Goal: Information Seeking & Learning: Learn about a topic

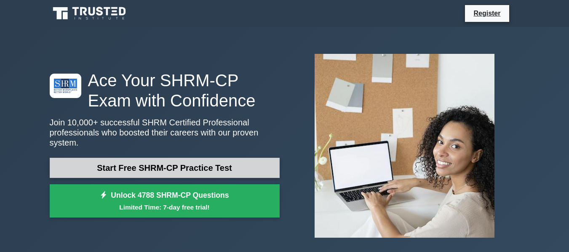
click at [166, 165] on link "Start Free SHRM-CP Practice Test" at bounding box center [165, 168] width 230 height 20
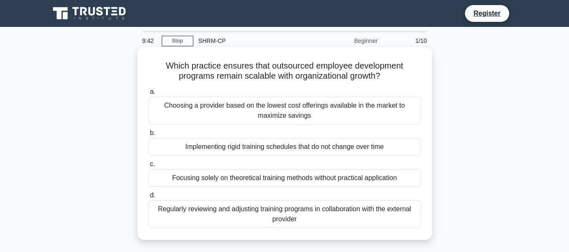
click at [284, 217] on div "Regularly reviewing and adjusting training programs in collaboration with the e…" at bounding box center [284, 214] width 273 height 28
click at [148, 198] on input "d. Regularly reviewing and adjusting training programs in collaboration with th…" at bounding box center [148, 195] width 0 height 5
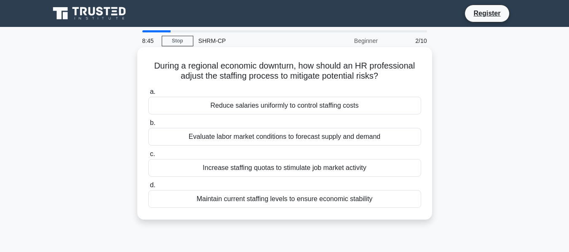
click at [327, 139] on div "Evaluate labor market conditions to forecast supply and demand" at bounding box center [284, 137] width 273 height 18
click at [148, 126] on input "b. Evaluate labor market conditions to forecast supply and demand" at bounding box center [148, 122] width 0 height 5
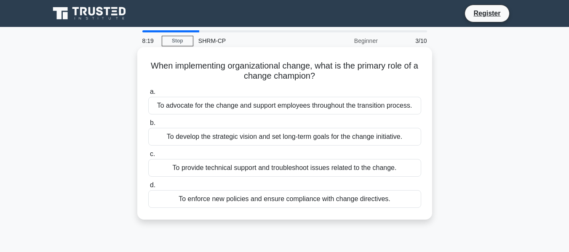
click at [266, 140] on div "To develop the strategic vision and set long-term goals for the change initiati…" at bounding box center [284, 137] width 273 height 18
click at [148, 126] on input "b. To develop the strategic vision and set long-term goals for the change initi…" at bounding box center [148, 122] width 0 height 5
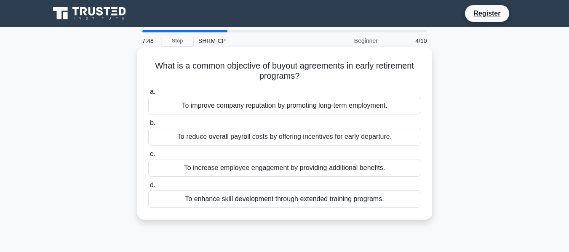
click at [295, 141] on div "To reduce overall payroll costs by offering incentives for early departure." at bounding box center [284, 137] width 273 height 18
click at [148, 126] on input "b. To reduce overall payroll costs by offering incentives for early departure." at bounding box center [148, 122] width 0 height 5
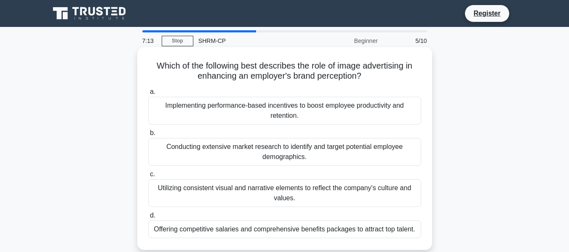
click at [274, 197] on div "Utilizing consistent visual and narrative elements to reflect the company's cul…" at bounding box center [284, 193] width 273 height 28
click at [148, 177] on input "c. Utilizing consistent visual and narrative elements to reflect the company's …" at bounding box center [148, 174] width 0 height 5
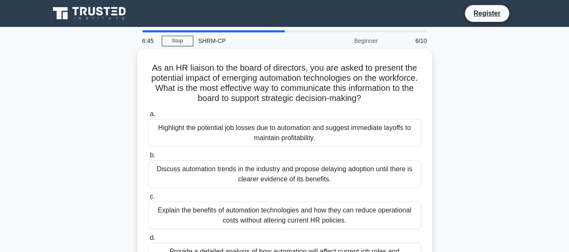
click at [491, 152] on div "As an HR liaison to the board of directors, you are asked to present the potent…" at bounding box center [285, 175] width 480 height 253
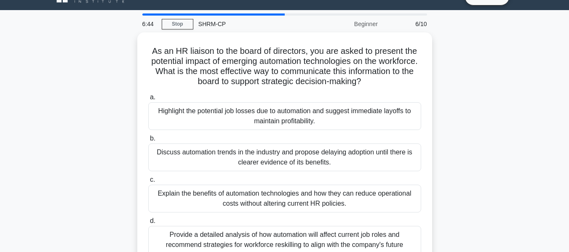
scroll to position [34, 0]
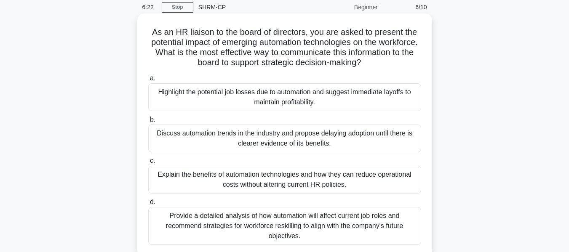
click at [379, 182] on div "Explain the benefits of automation technologies and how they can reduce operati…" at bounding box center [284, 180] width 273 height 28
click at [148, 164] on input "c. Explain the benefits of automation technologies and how they can reduce oper…" at bounding box center [148, 160] width 0 height 5
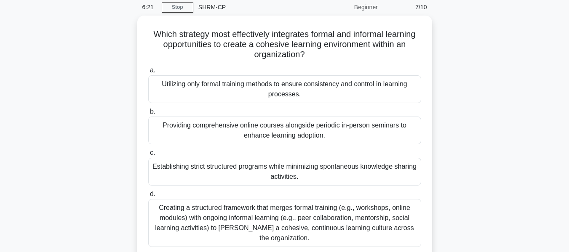
scroll to position [0, 0]
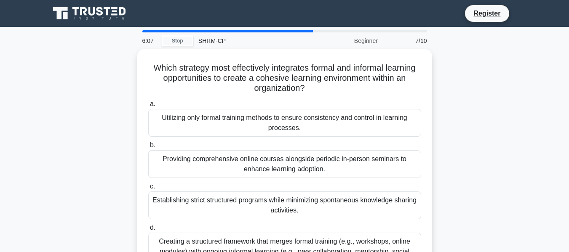
click at [449, 162] on div "Which strategy most effectively integrates formal and informal learning opportu…" at bounding box center [285, 175] width 480 height 253
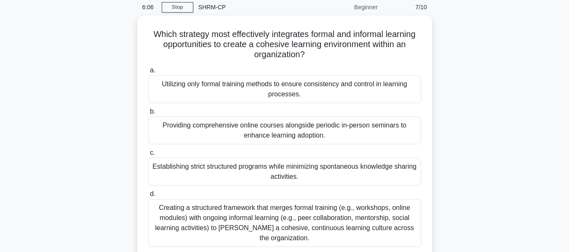
scroll to position [51, 0]
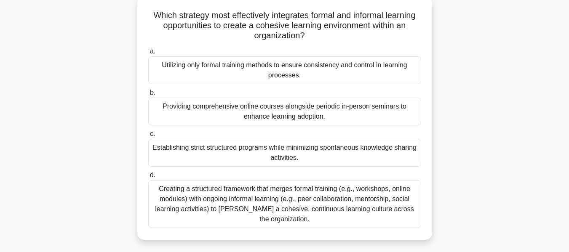
click at [349, 207] on div "Creating a structured framework that merges formal training (e.g., workshops, o…" at bounding box center [284, 204] width 273 height 48
click at [148, 178] on input "d. Creating a structured framework that merges formal training (e.g., workshops…" at bounding box center [148, 175] width 0 height 5
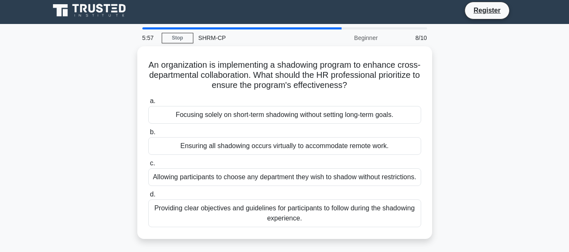
scroll to position [0, 0]
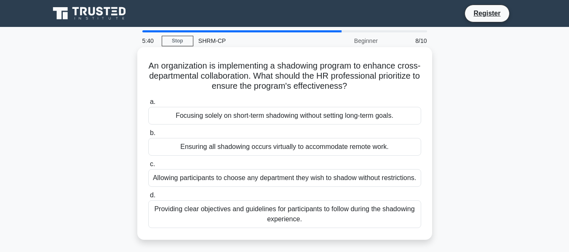
click at [327, 224] on div "Providing clear objectives and guidelines for participants to follow during the…" at bounding box center [284, 214] width 273 height 28
click at [148, 198] on input "d. Providing clear objectives and guidelines for participants to follow during …" at bounding box center [148, 195] width 0 height 5
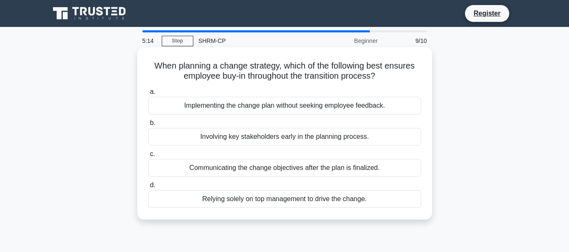
click at [291, 141] on div "Involving key stakeholders early in the planning process." at bounding box center [284, 137] width 273 height 18
click at [148, 126] on input "b. Involving key stakeholders early in the planning process." at bounding box center [148, 122] width 0 height 5
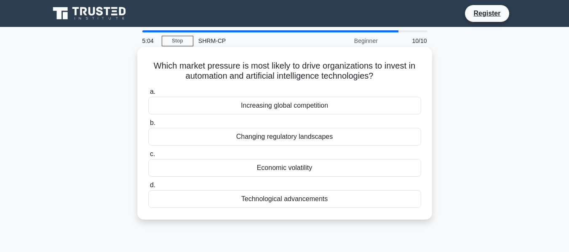
click at [347, 200] on div "Technological advancements" at bounding box center [284, 199] width 273 height 18
click at [148, 188] on input "d. Technological advancements" at bounding box center [148, 185] width 0 height 5
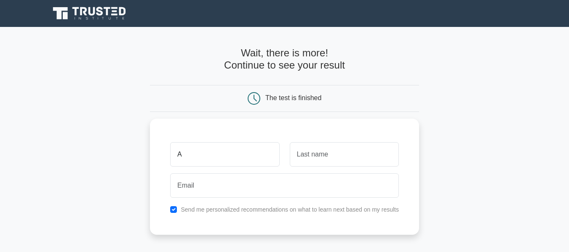
type input "A"
type input "G"
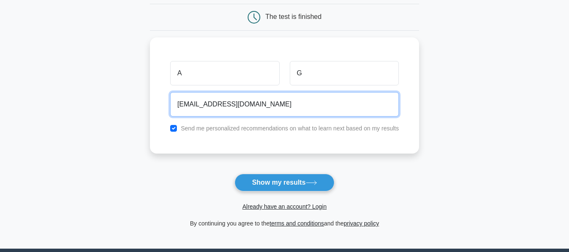
scroll to position [83, 0]
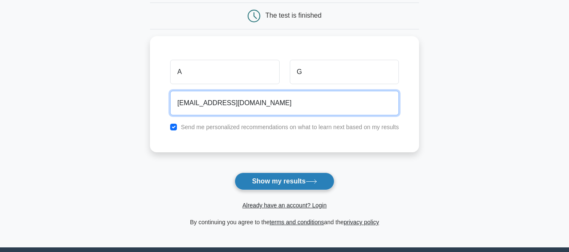
type input "Adrianpmg@gmail.com"
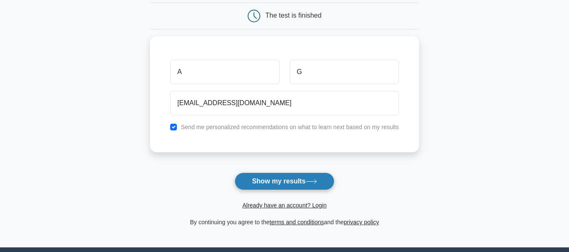
click at [293, 185] on button "Show my results" at bounding box center [283, 182] width 99 height 18
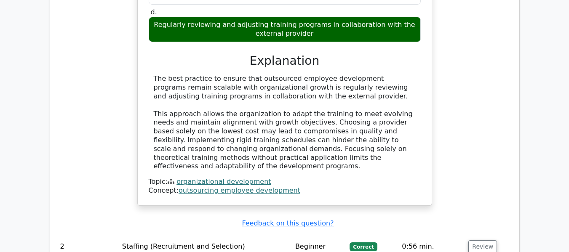
scroll to position [849, 0]
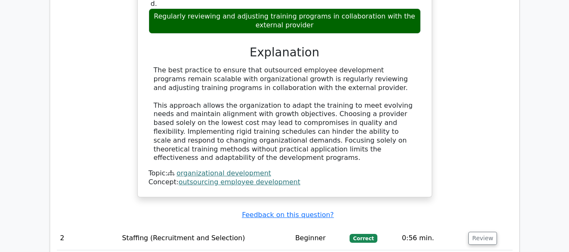
click at [504, 101] on div "Which practice ensures that outsourced employee development programs remain sca…" at bounding box center [284, 37] width 455 height 341
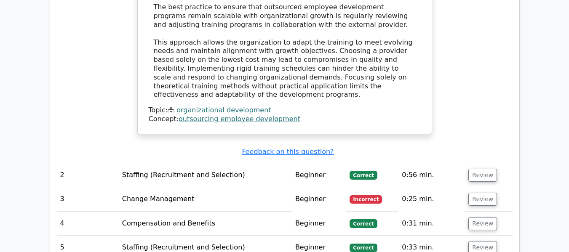
scroll to position [934, 0]
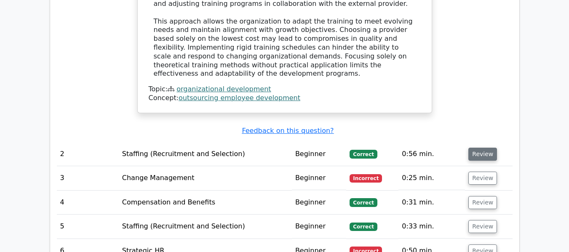
click at [489, 151] on button "Review" at bounding box center [482, 154] width 29 height 13
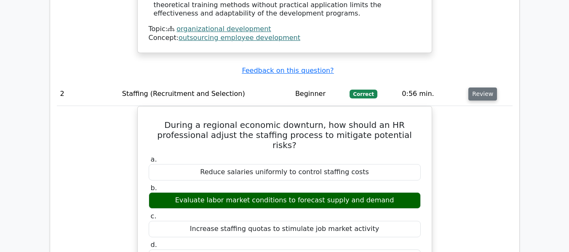
scroll to position [1018, 0]
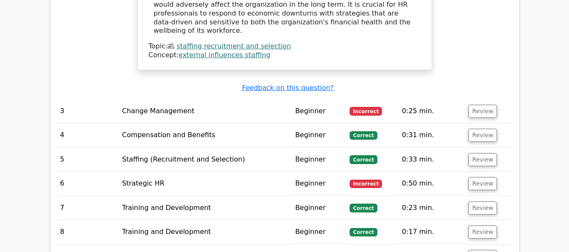
scroll to position [1388, 0]
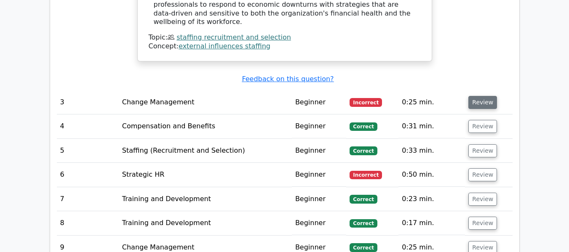
click at [479, 96] on button "Review" at bounding box center [482, 102] width 29 height 13
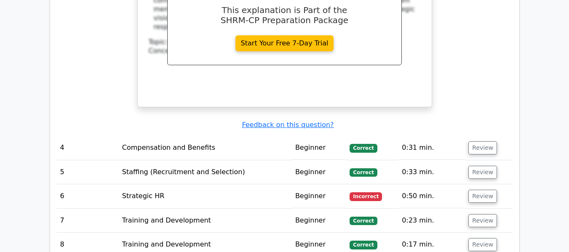
scroll to position [1742, 0]
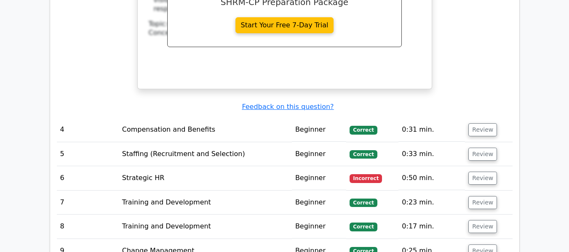
click at [477, 172] on button "Review" at bounding box center [482, 178] width 29 height 13
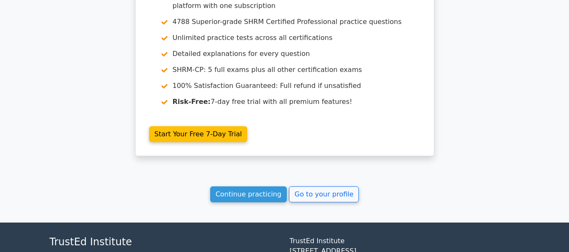
scroll to position [2563, 0]
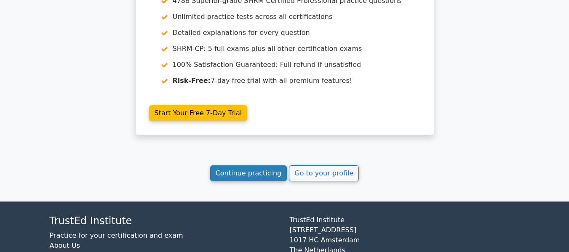
click at [261, 165] on link "Continue practicing" at bounding box center [248, 173] width 77 height 16
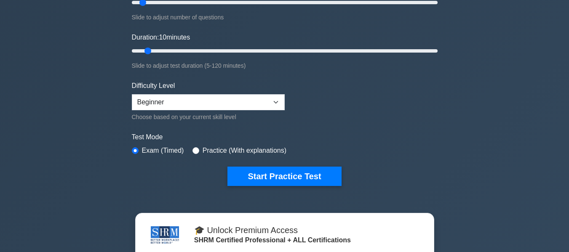
scroll to position [147, 0]
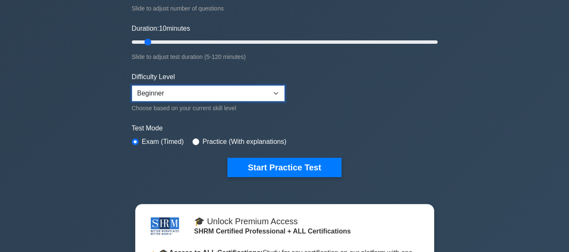
click at [278, 92] on select "Beginner Intermediate Expert" at bounding box center [208, 93] width 153 height 16
select select "intermediate"
click at [132, 85] on select "Beginner Intermediate Expert" at bounding box center [208, 93] width 153 height 16
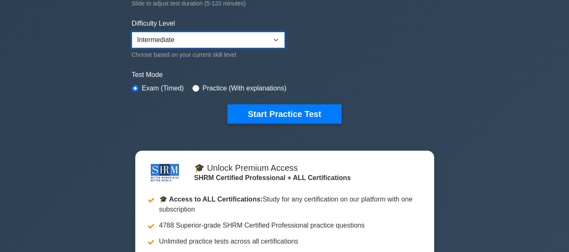
scroll to position [182, 0]
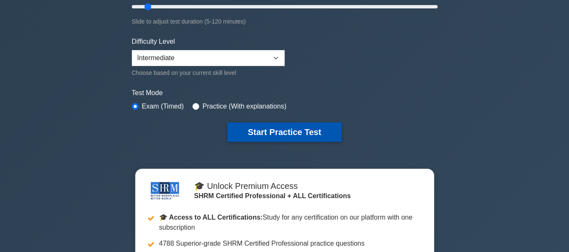
click at [305, 130] on button "Start Practice Test" at bounding box center [284, 131] width 114 height 19
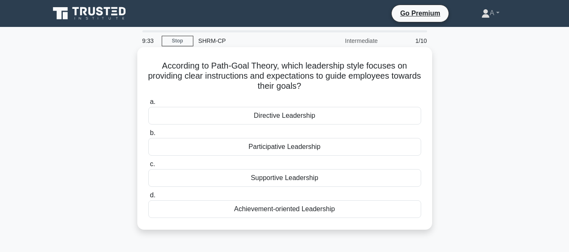
click at [298, 213] on div "Achievement-oriented Leadership" at bounding box center [284, 209] width 273 height 18
click at [148, 198] on input "d. Achievement-oriented Leadership" at bounding box center [148, 195] width 0 height 5
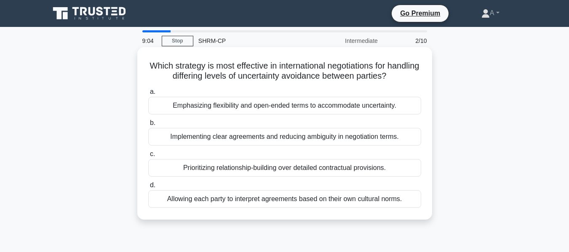
click at [341, 139] on div "Implementing clear agreements and reducing ambiguity in negotiation terms." at bounding box center [284, 137] width 273 height 18
click at [148, 126] on input "b. Implementing clear agreements and reducing ambiguity in negotiation terms." at bounding box center [148, 122] width 0 height 5
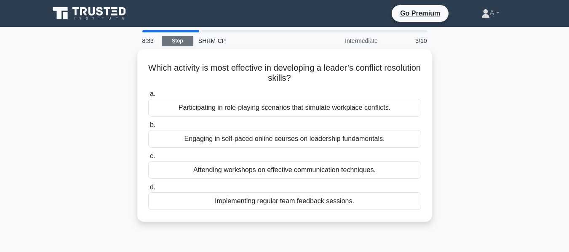
click at [184, 45] on link "Stop" at bounding box center [178, 41] width 32 height 11
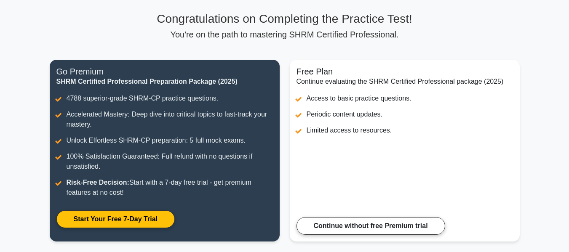
scroll to position [54, 0]
